Goal: Task Accomplishment & Management: Use online tool/utility

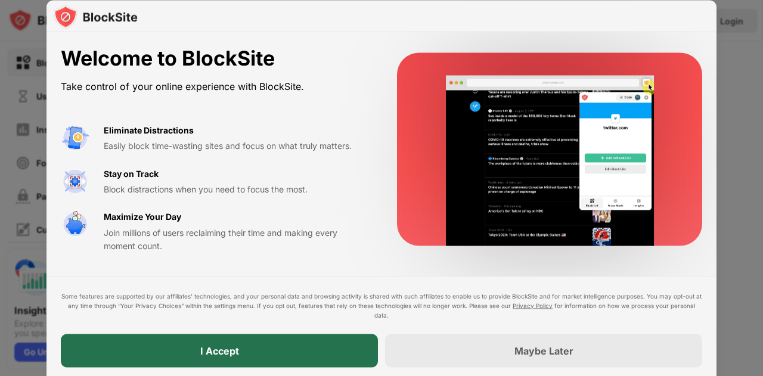
click at [206, 335] on div "I Accept" at bounding box center [219, 350] width 317 height 33
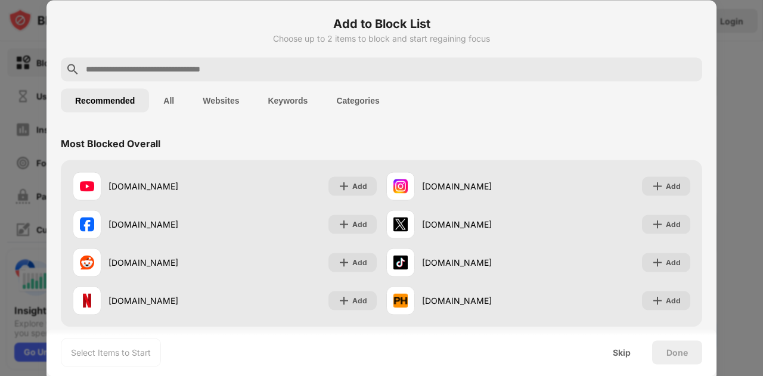
scroll to position [45, 0]
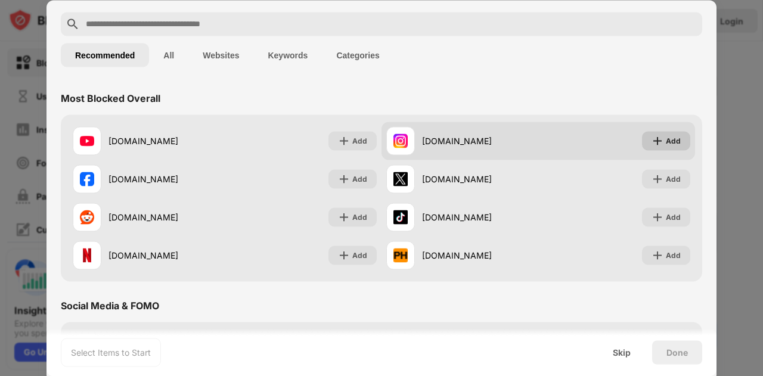
click at [666, 140] on div "Add" at bounding box center [673, 141] width 15 height 12
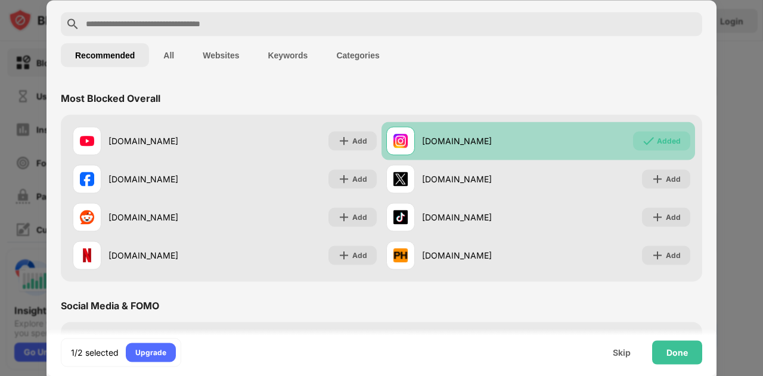
scroll to position [23, 0]
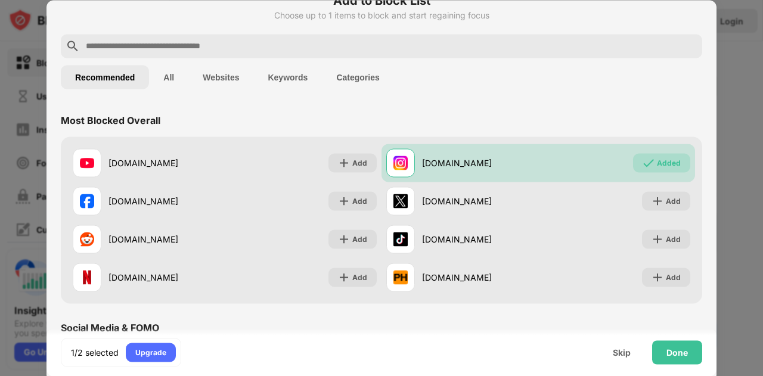
click at [274, 42] on input "text" at bounding box center [391, 46] width 613 height 14
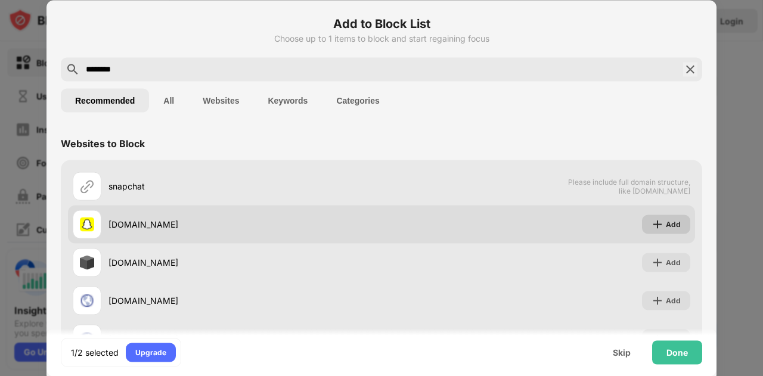
type input "********"
click at [657, 216] on div "Add" at bounding box center [666, 224] width 48 height 19
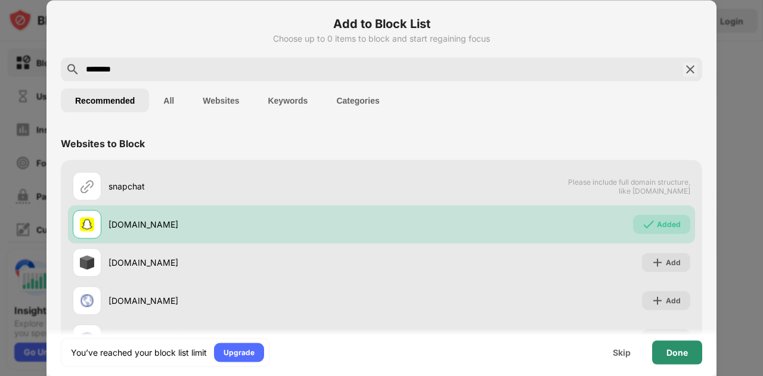
click at [688, 350] on div "Done" at bounding box center [677, 352] width 50 height 24
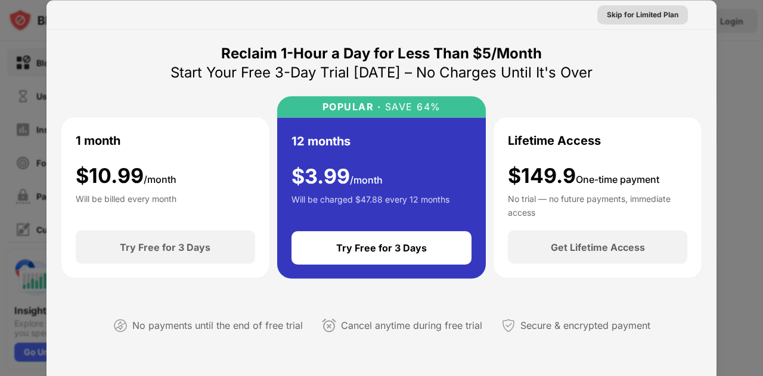
click at [633, 20] on div "Skip for Limited Plan" at bounding box center [643, 14] width 72 height 12
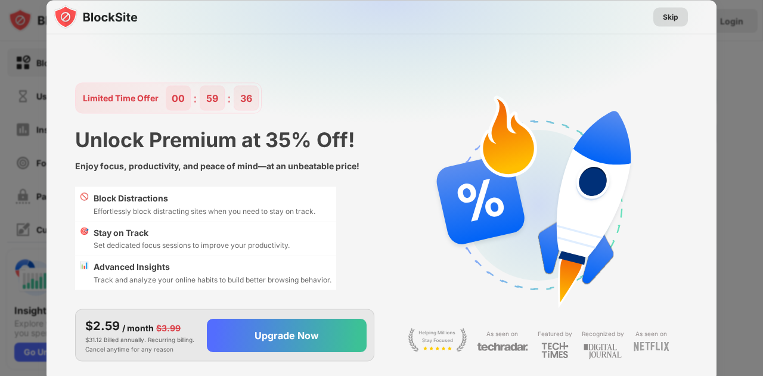
click at [677, 21] on div "Skip" at bounding box center [671, 17] width 16 height 12
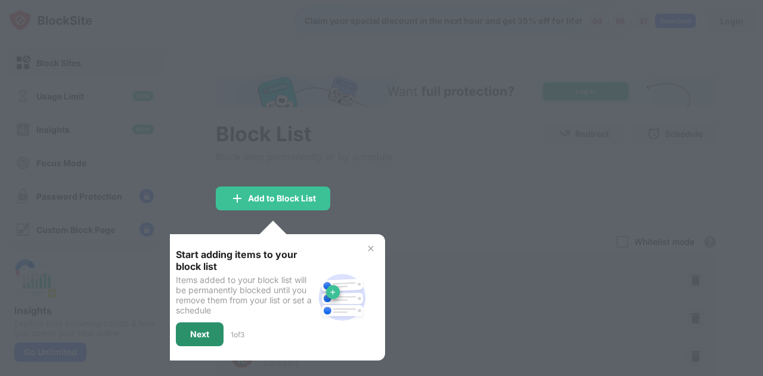
click at [200, 338] on div "Next" at bounding box center [200, 335] width 48 height 24
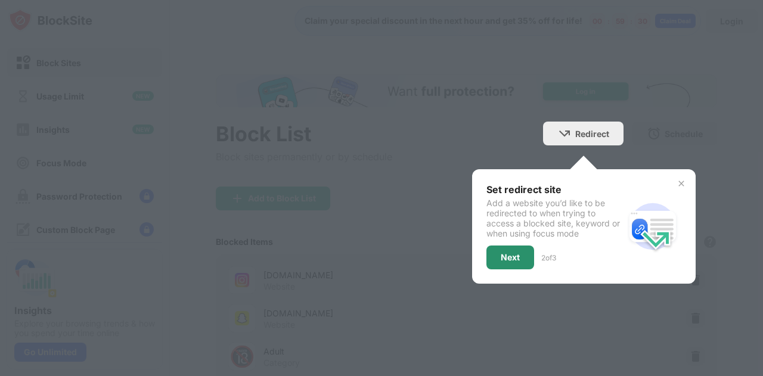
click at [507, 259] on div "Next" at bounding box center [510, 258] width 19 height 10
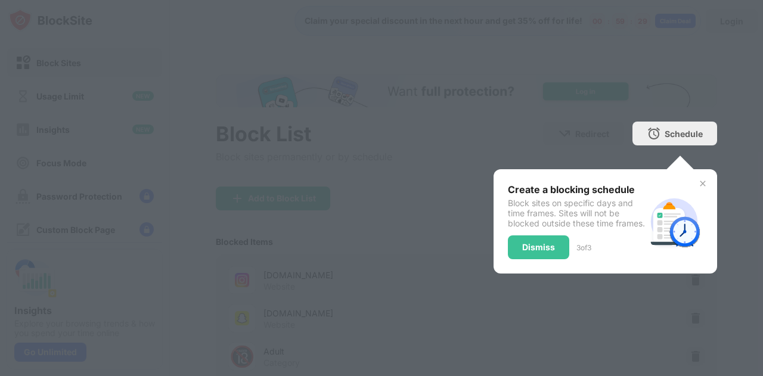
click at [533, 251] on div "Dismiss" at bounding box center [538, 248] width 33 height 10
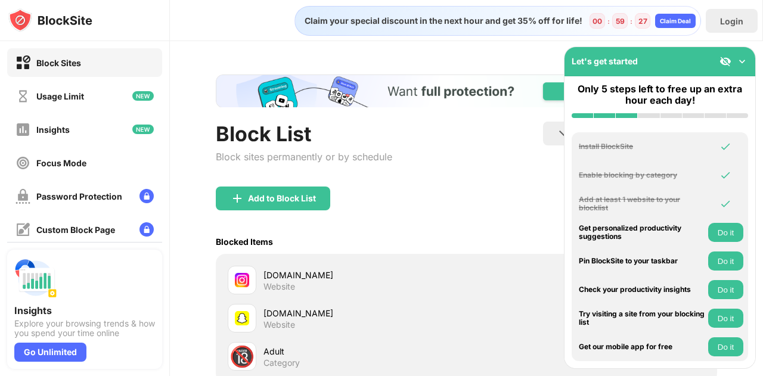
click at [742, 60] on img at bounding box center [742, 61] width 12 height 12
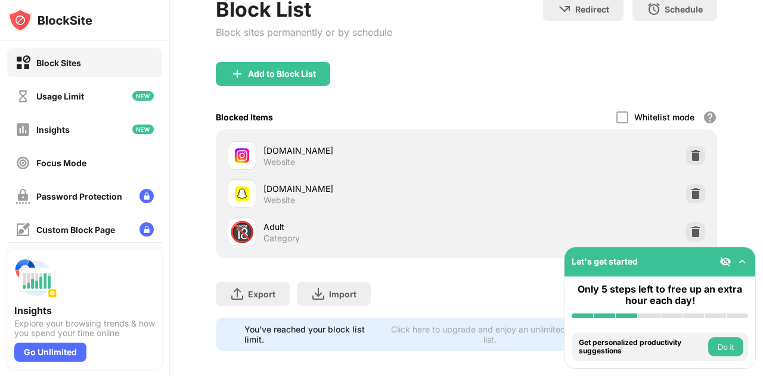
scroll to position [141, 0]
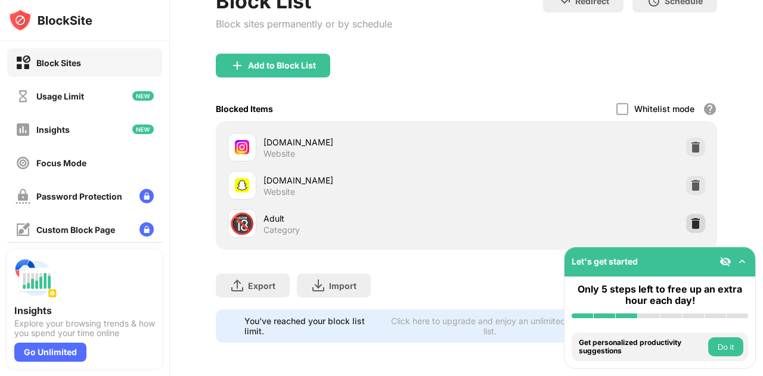
click at [690, 218] on img at bounding box center [696, 224] width 12 height 12
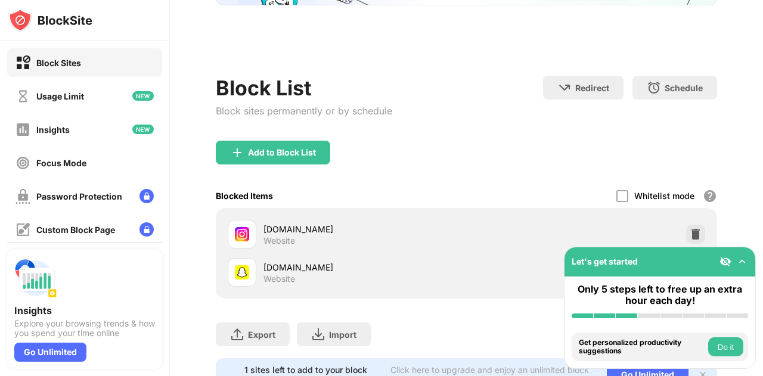
scroll to position [0, 0]
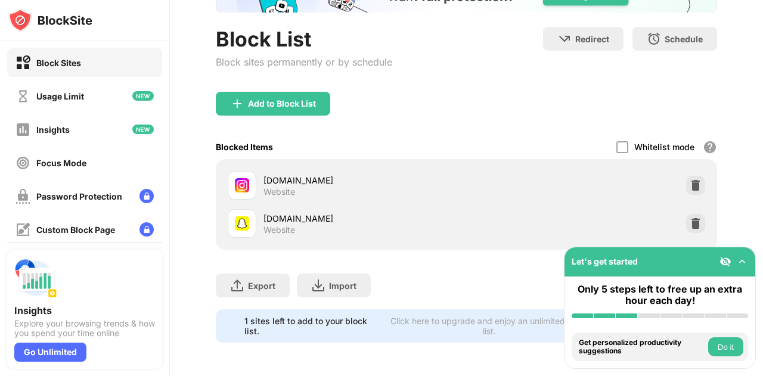
click at [739, 257] on img at bounding box center [742, 262] width 12 height 12
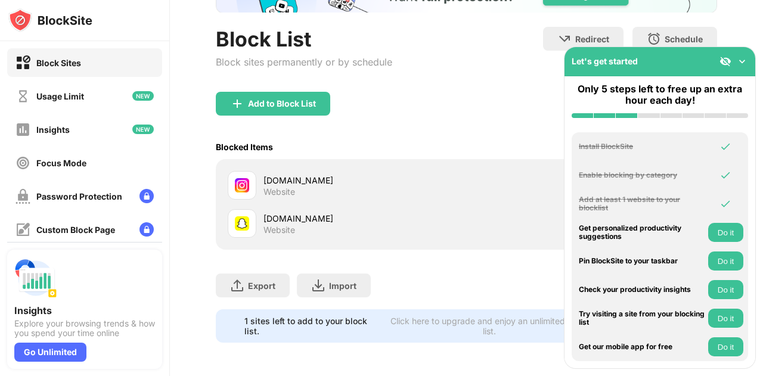
click at [745, 61] on img at bounding box center [742, 61] width 12 height 12
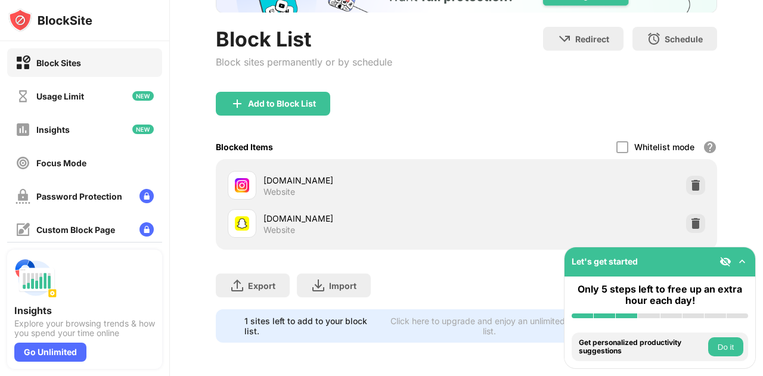
scroll to position [103, 0]
